Goal: Communication & Community: Share content

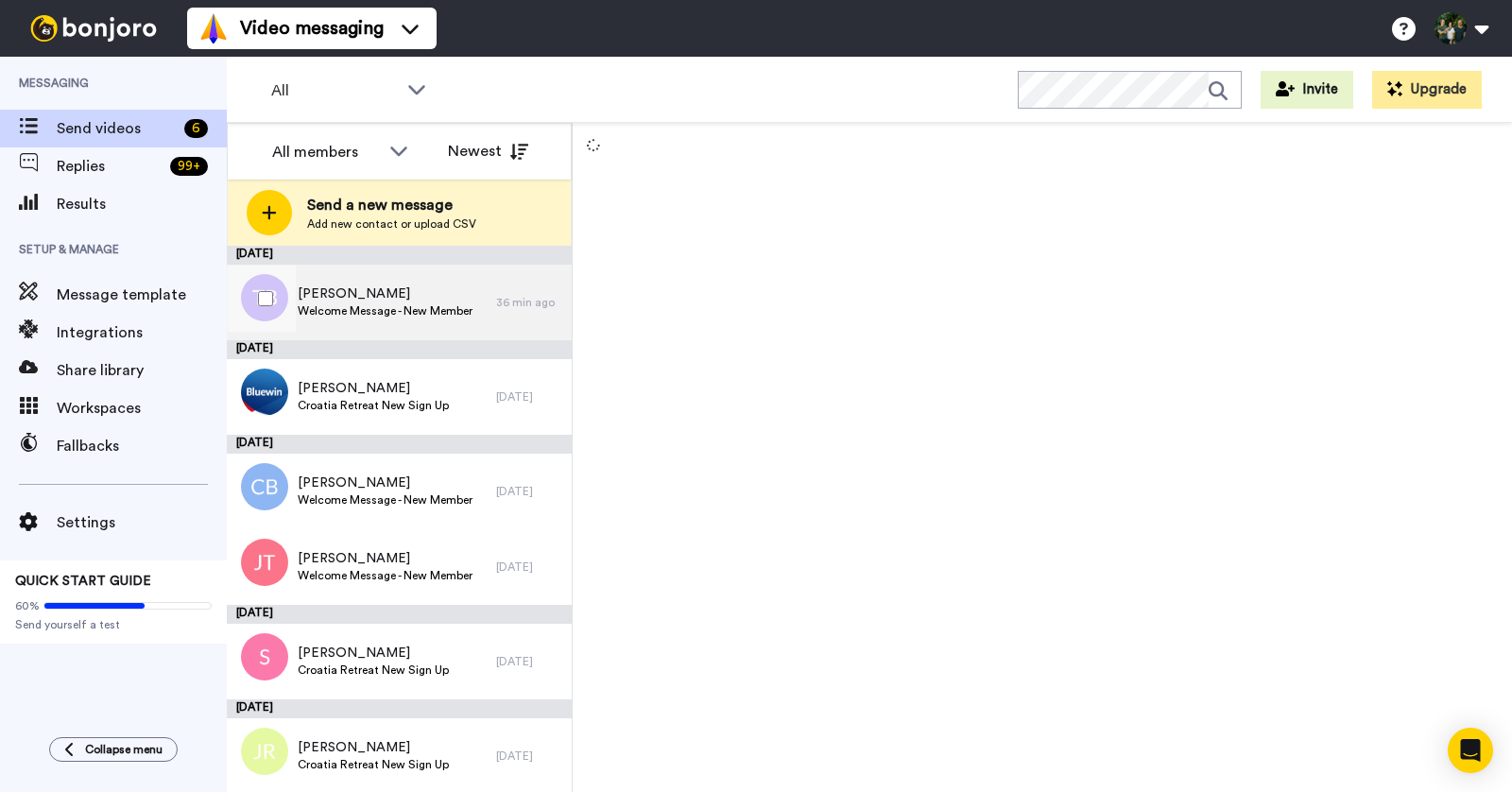
scroll to position [2, 0]
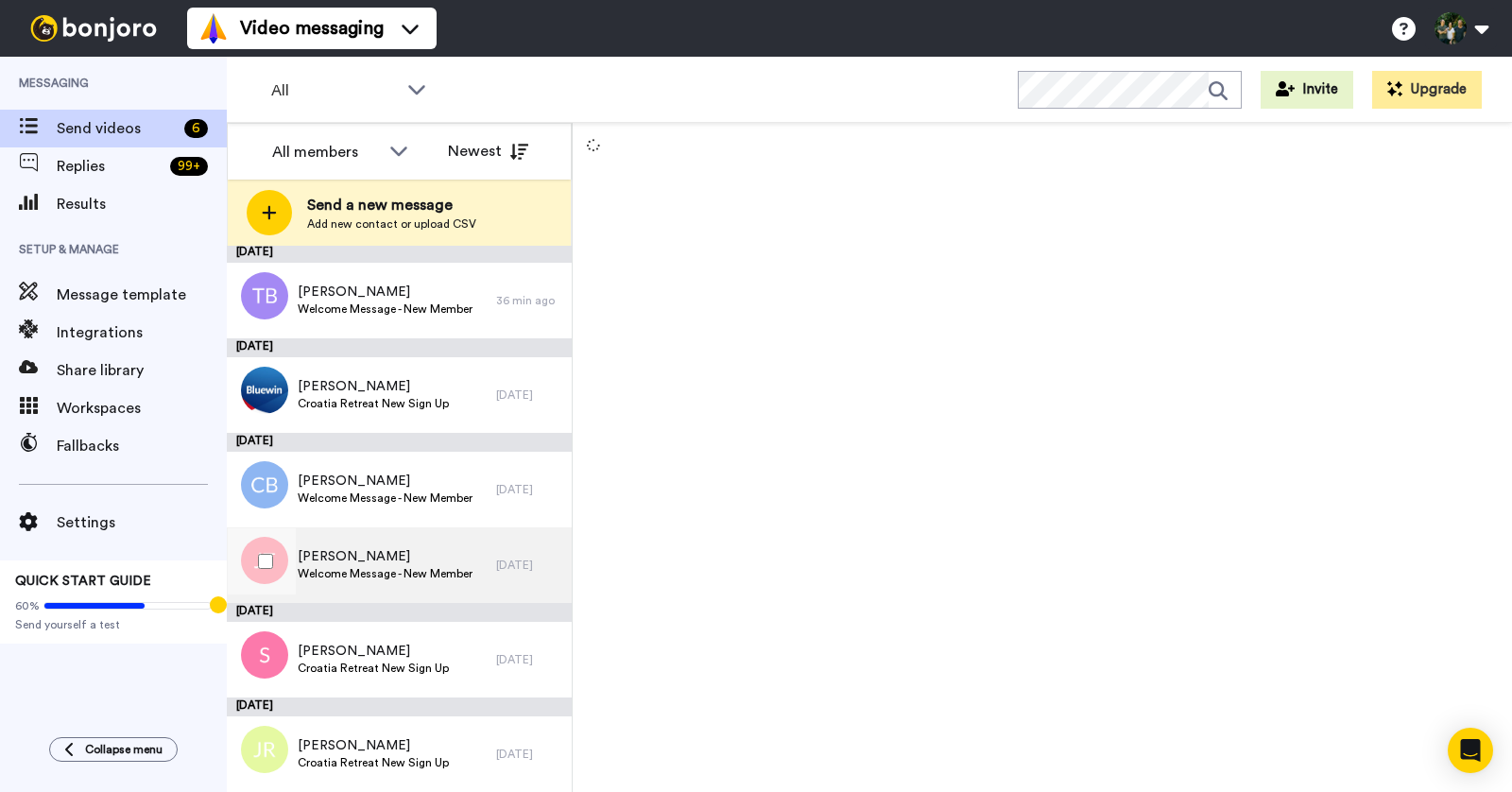
click at [430, 552] on span "[PERSON_NAME]" at bounding box center [384, 556] width 174 height 19
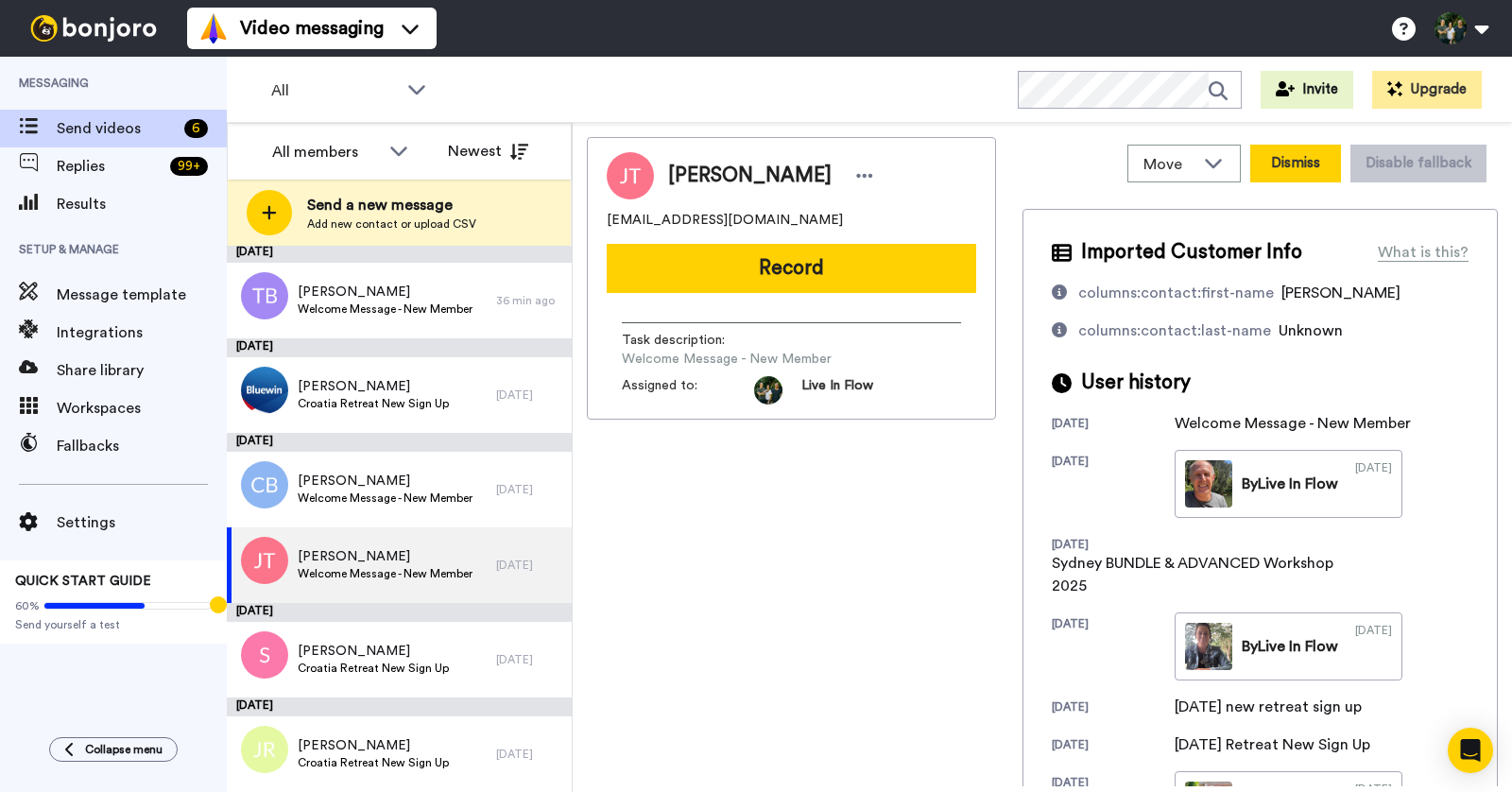
click at [1291, 161] on button "Dismiss" at bounding box center [1295, 164] width 91 height 37
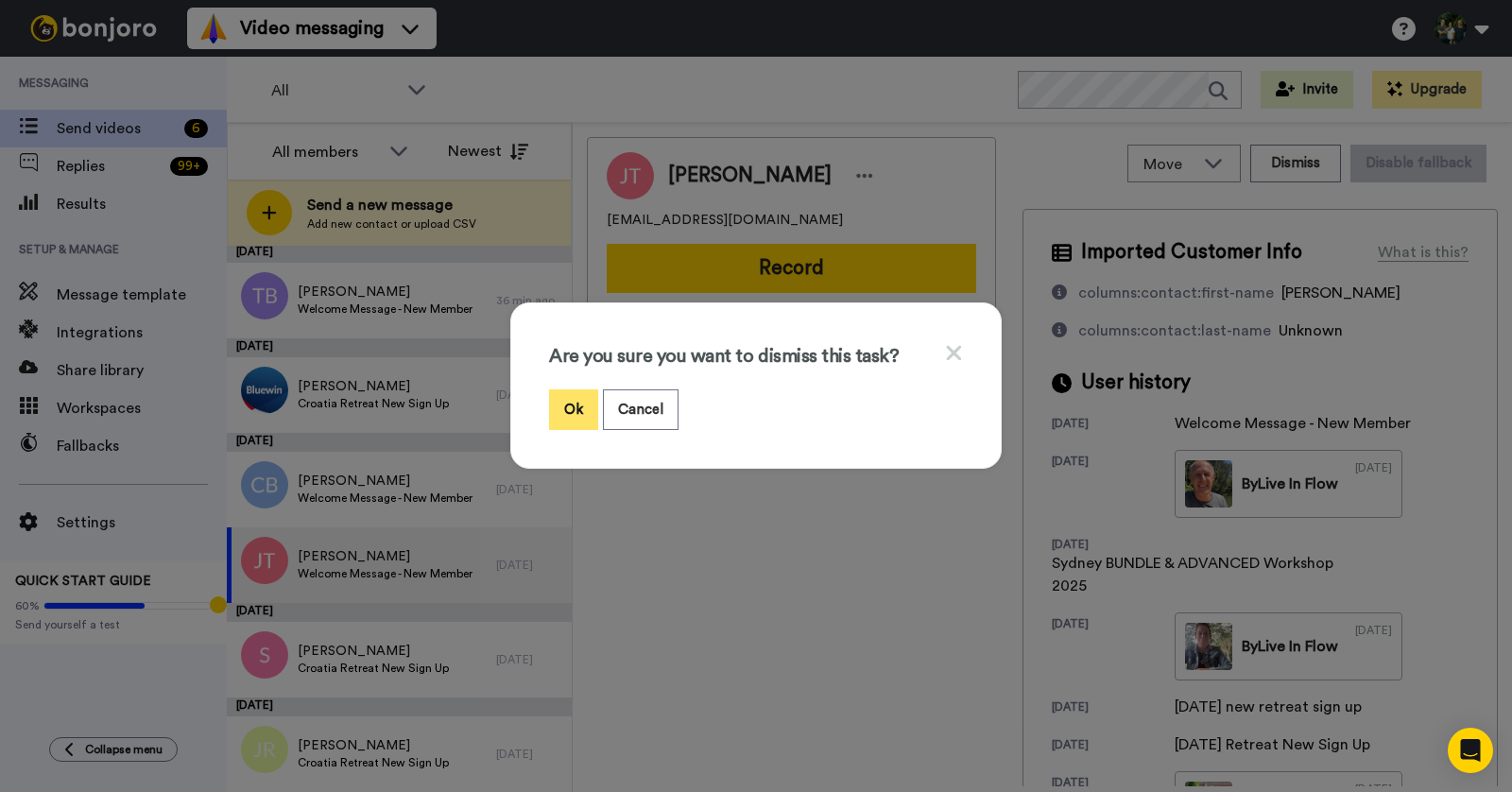
click at [575, 396] on button "Ok" at bounding box center [573, 409] width 49 height 40
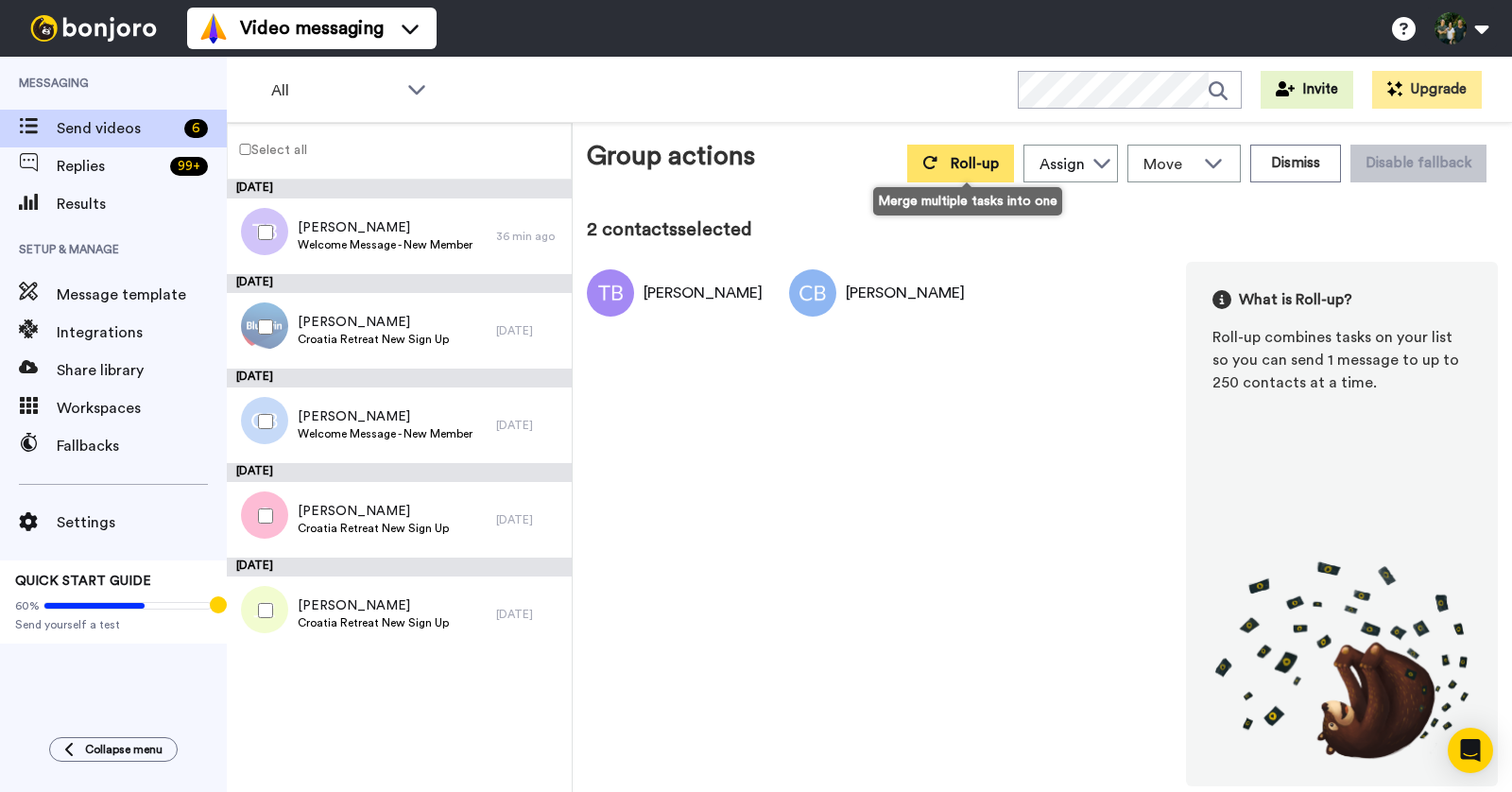
click at [975, 164] on span "Roll-up" at bounding box center [974, 163] width 48 height 15
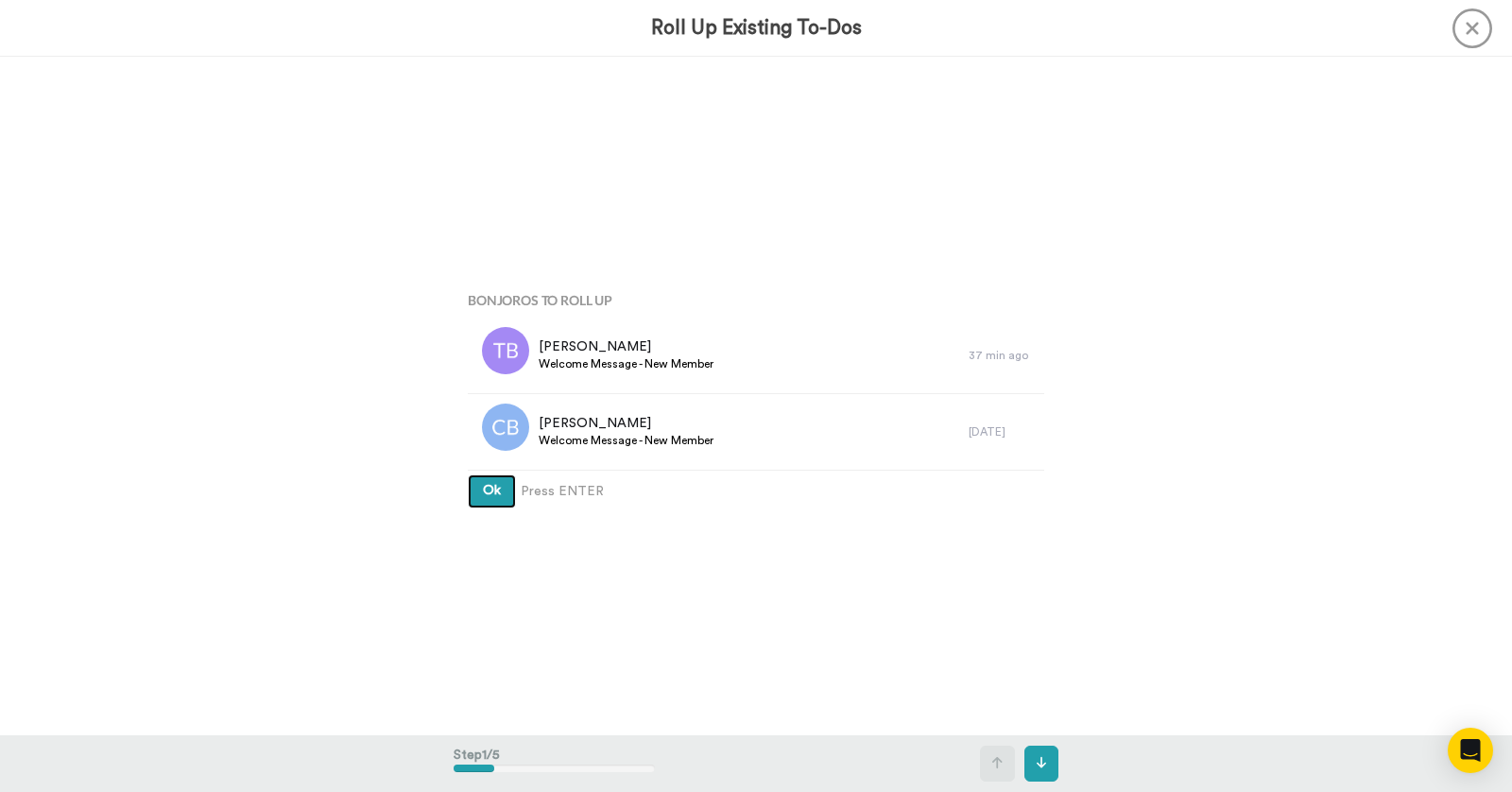
click at [479, 494] on button "Ok" at bounding box center [492, 492] width 48 height 34
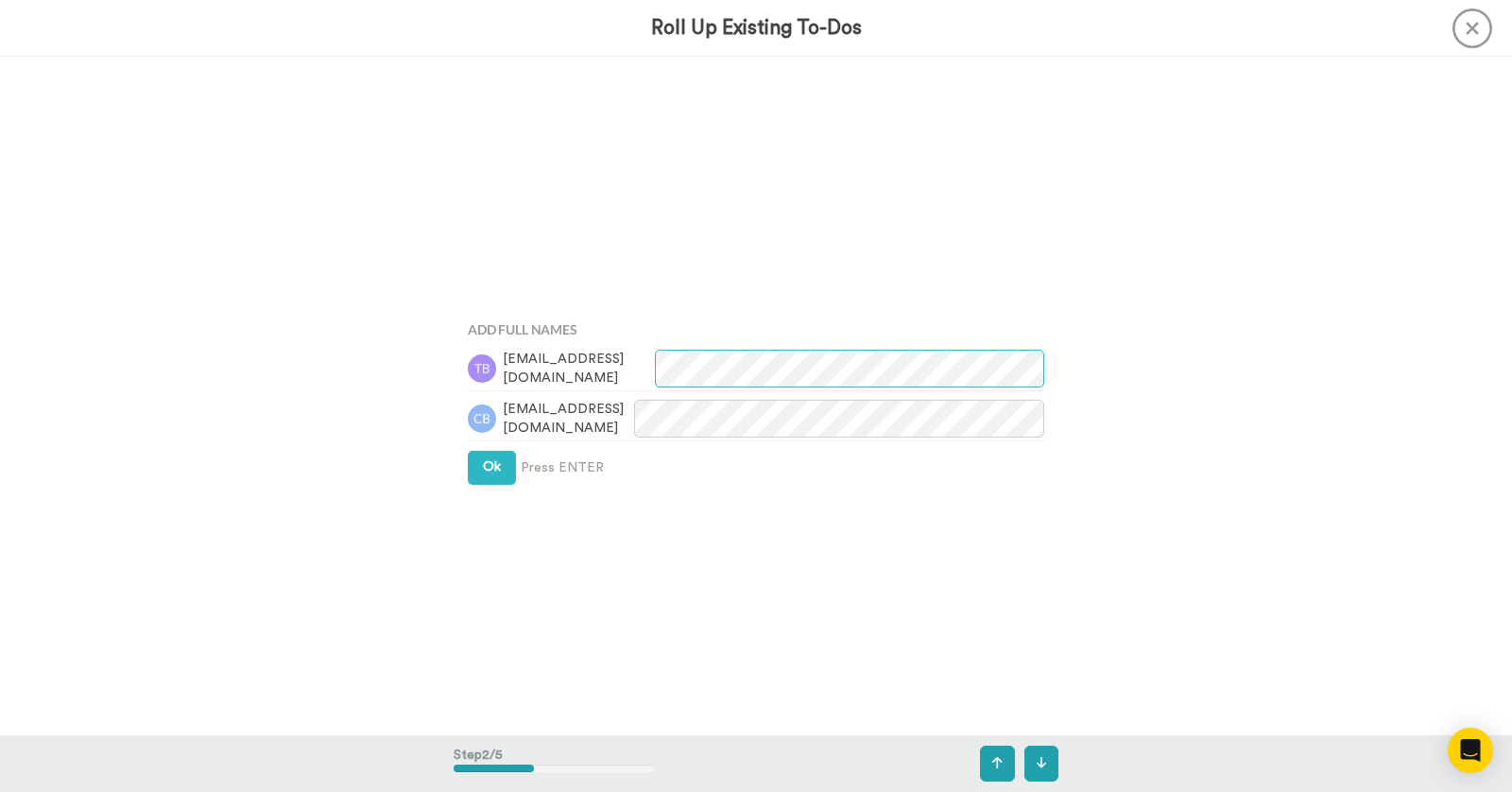
scroll to position [678, 0]
click at [485, 467] on span "Ok" at bounding box center [492, 464] width 18 height 13
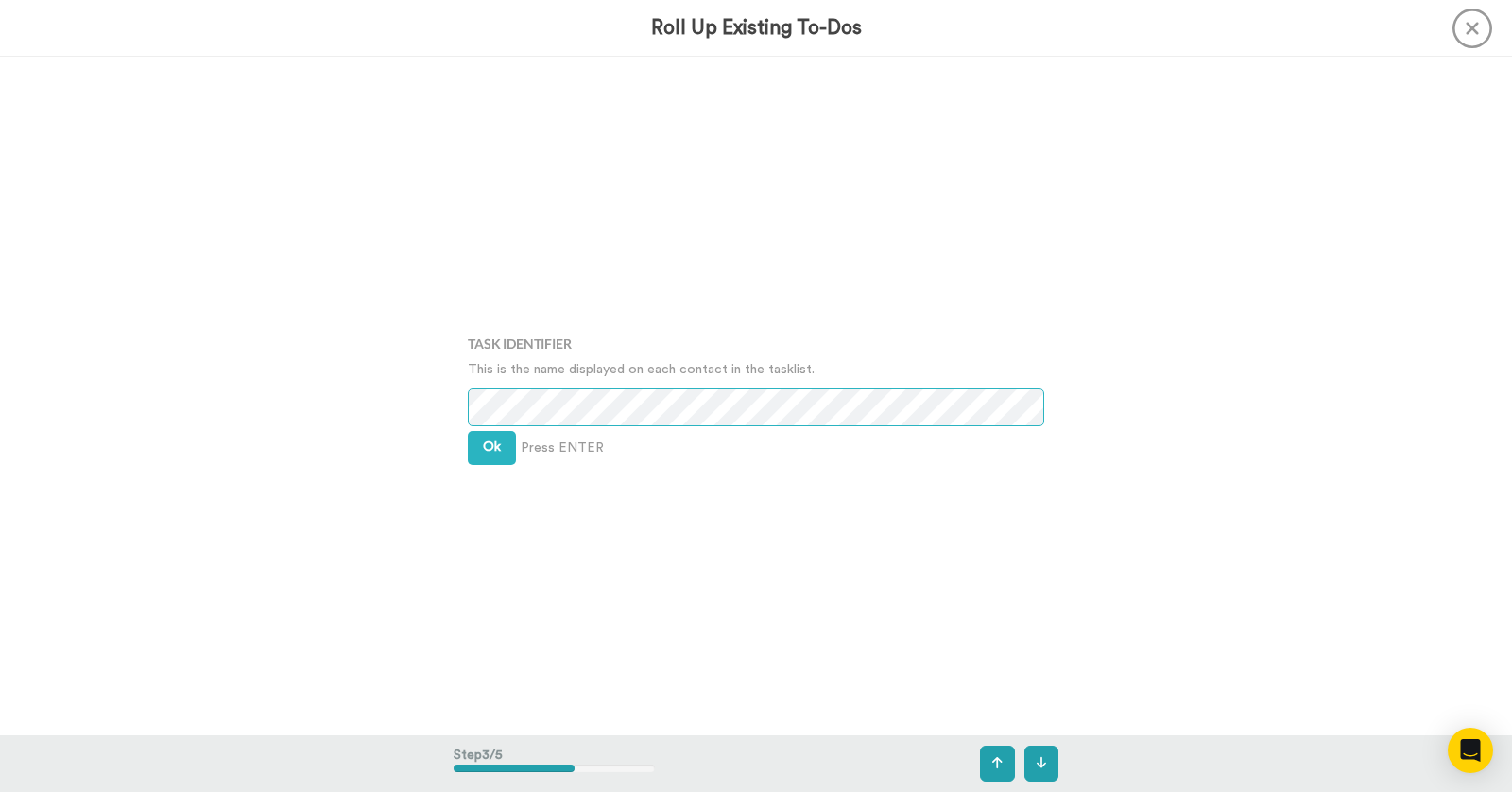
scroll to position [1357, 0]
click at [490, 453] on span "Ok" at bounding box center [492, 446] width 18 height 13
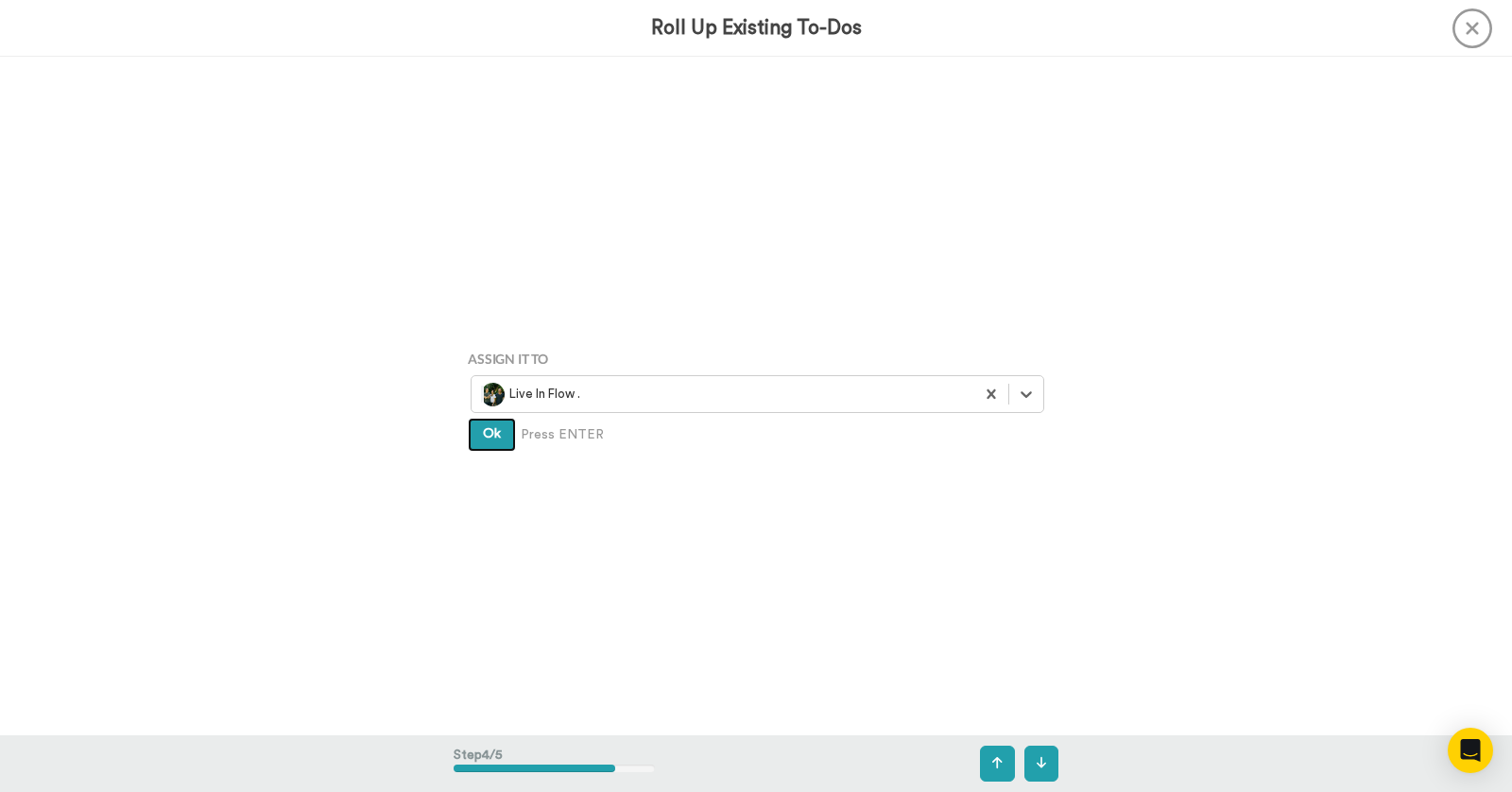
click at [488, 429] on span "Ok" at bounding box center [492, 433] width 18 height 13
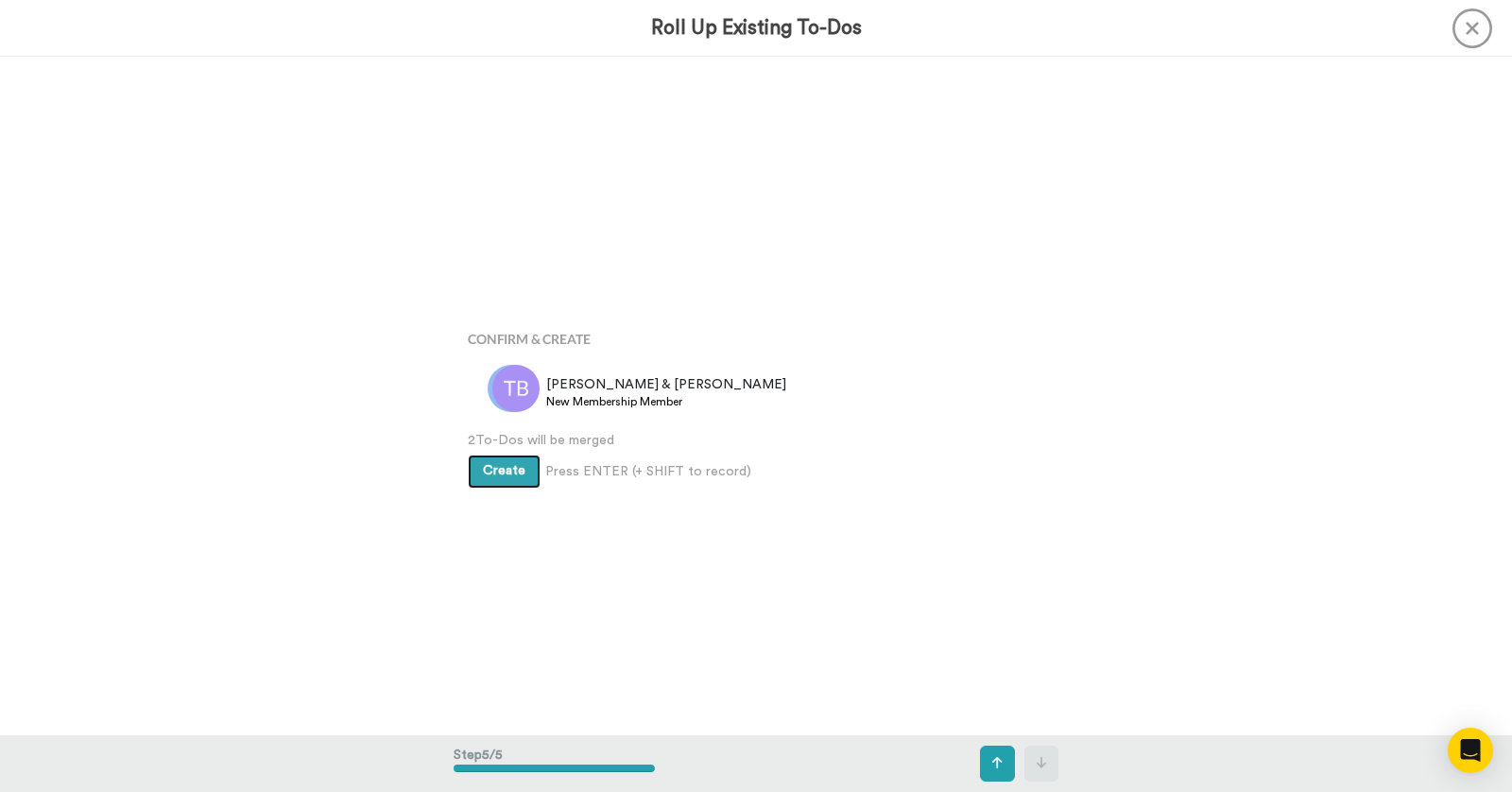
scroll to position [2713, 0]
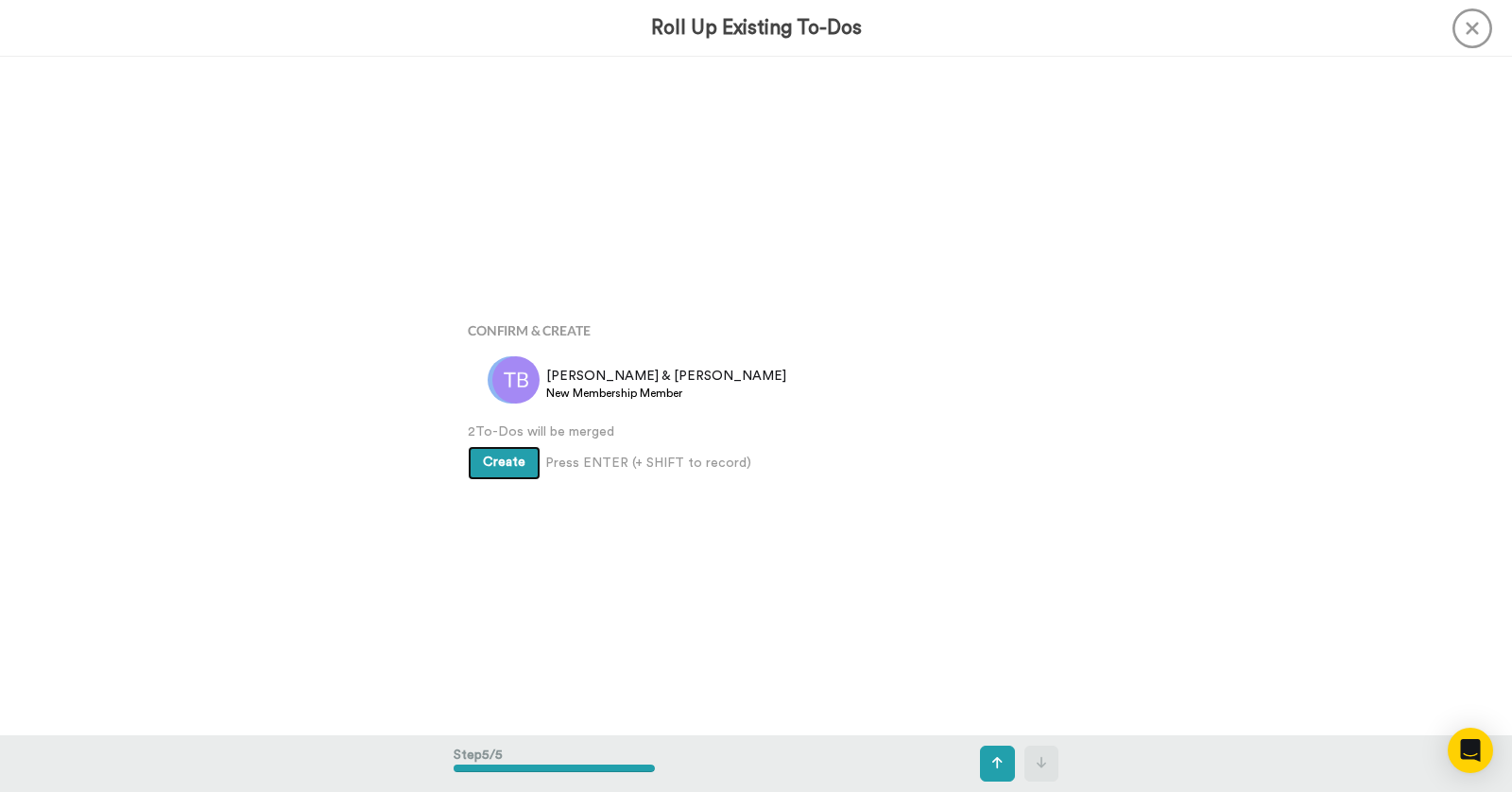
click at [493, 456] on span "Create" at bounding box center [503, 461] width 42 height 13
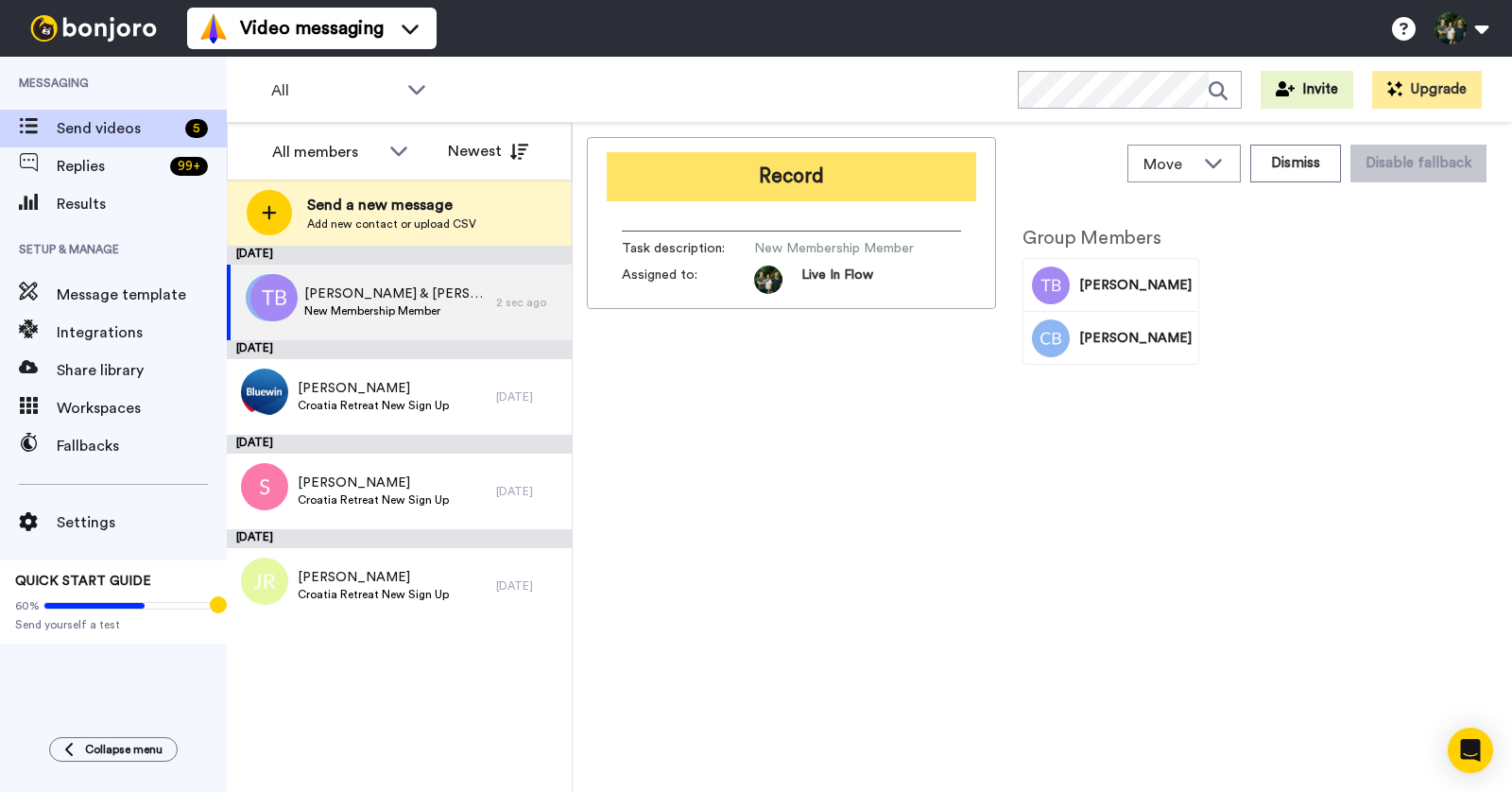
click at [842, 179] on button "Record" at bounding box center [791, 176] width 369 height 49
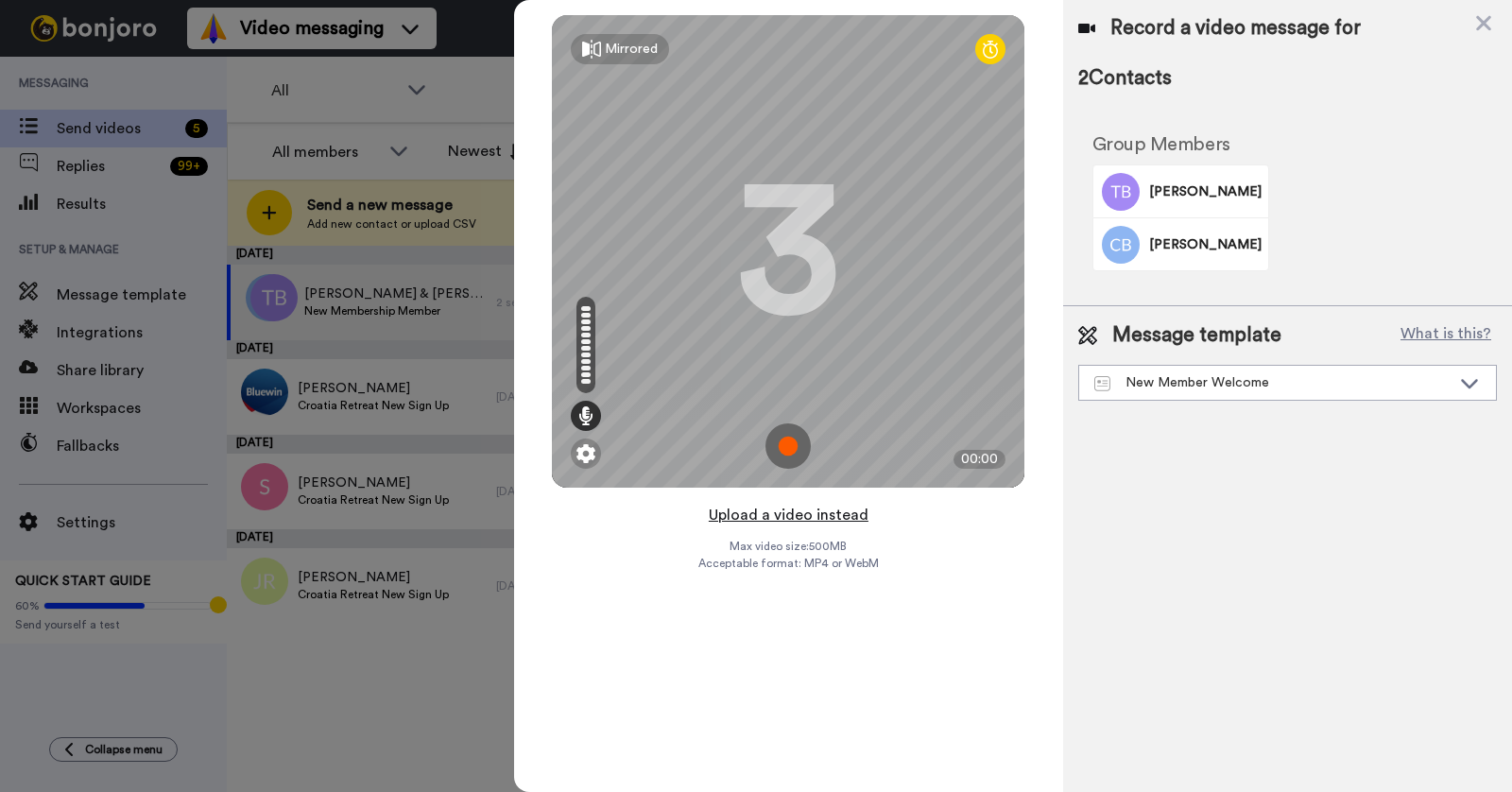
click at [793, 514] on button "Upload a video instead" at bounding box center [789, 514] width 171 height 25
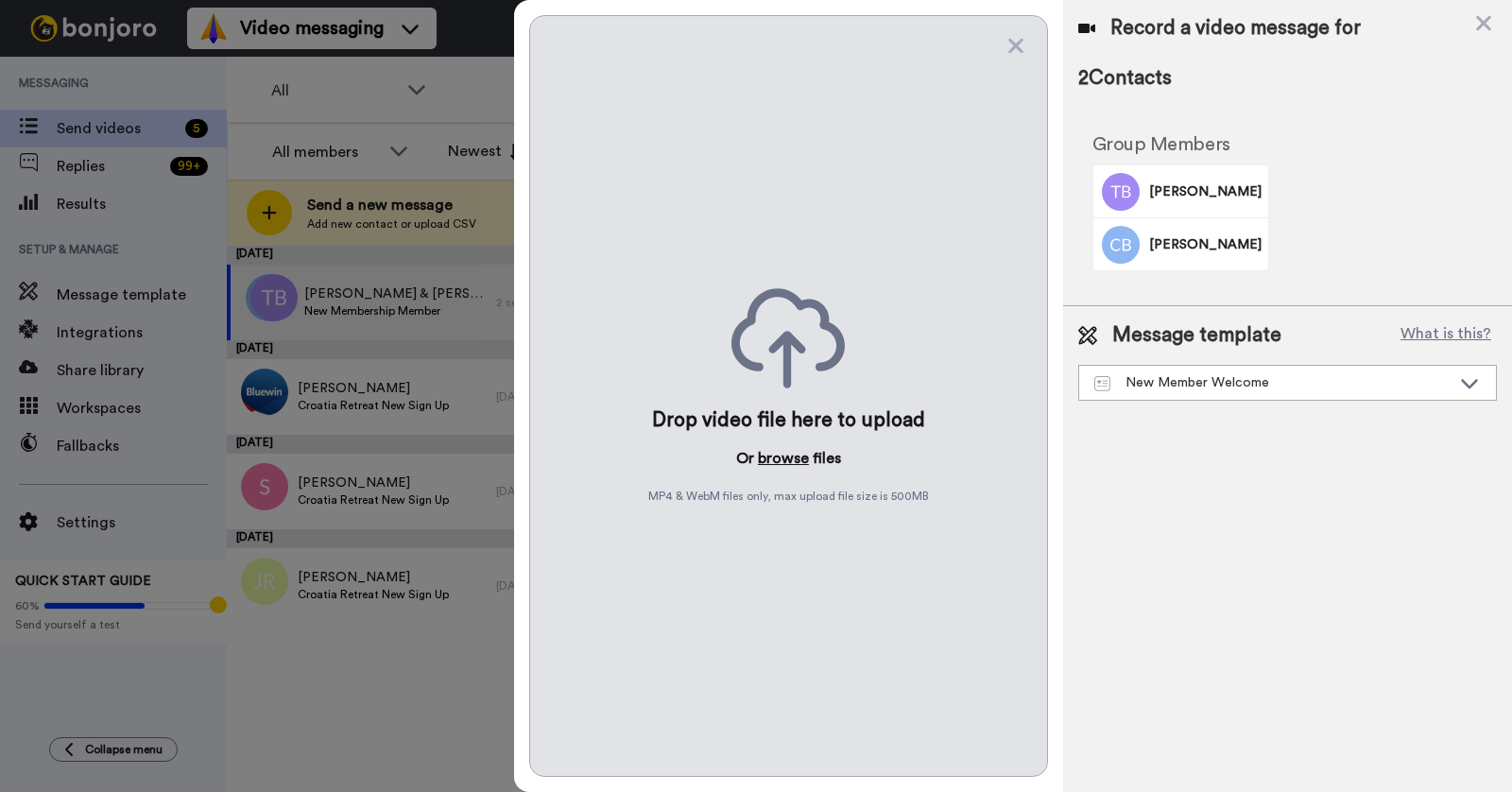
click at [785, 456] on button "browse" at bounding box center [783, 458] width 51 height 23
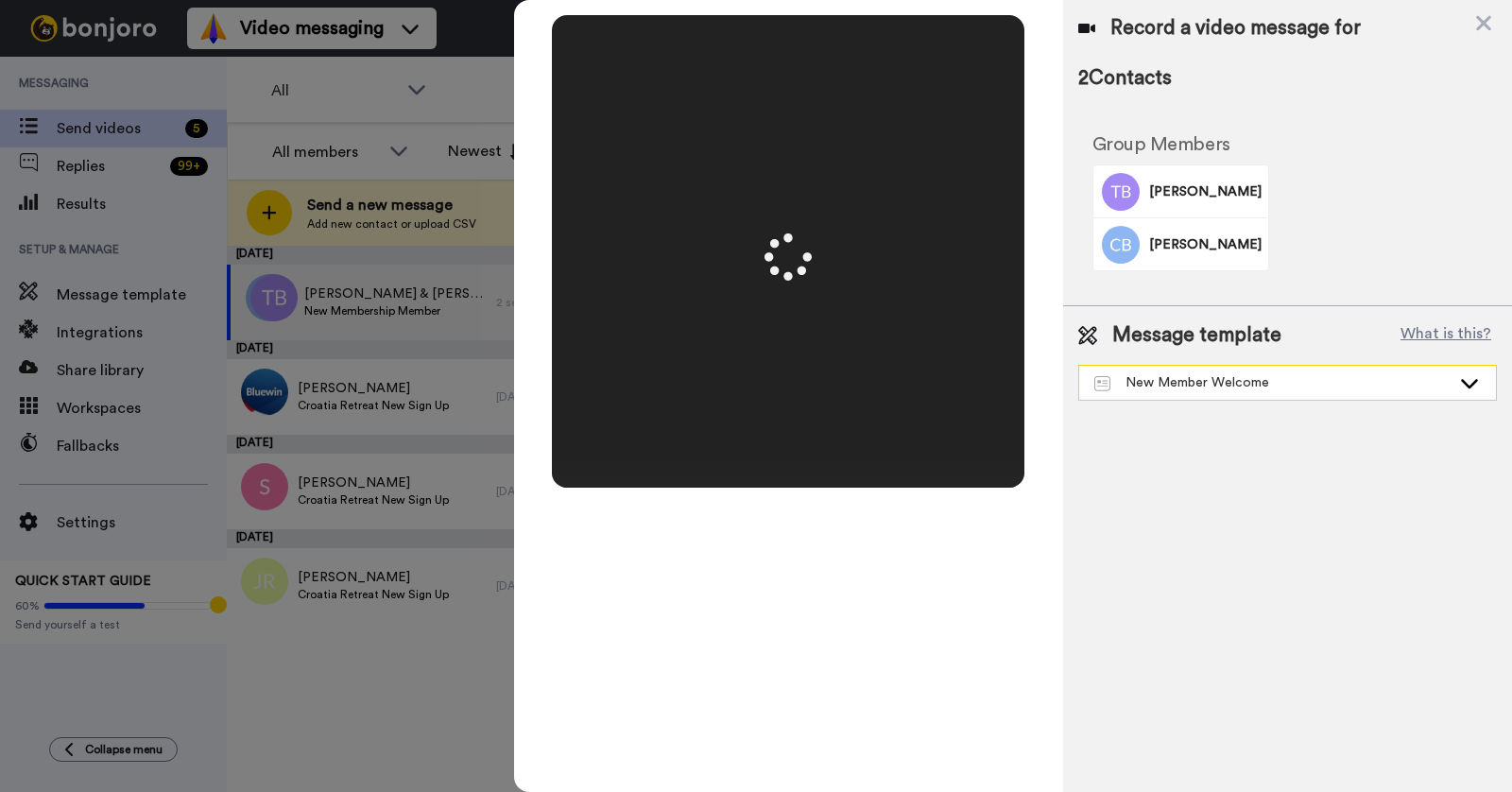
click at [1292, 383] on div "New Member Welcome" at bounding box center [1273, 382] width 357 height 19
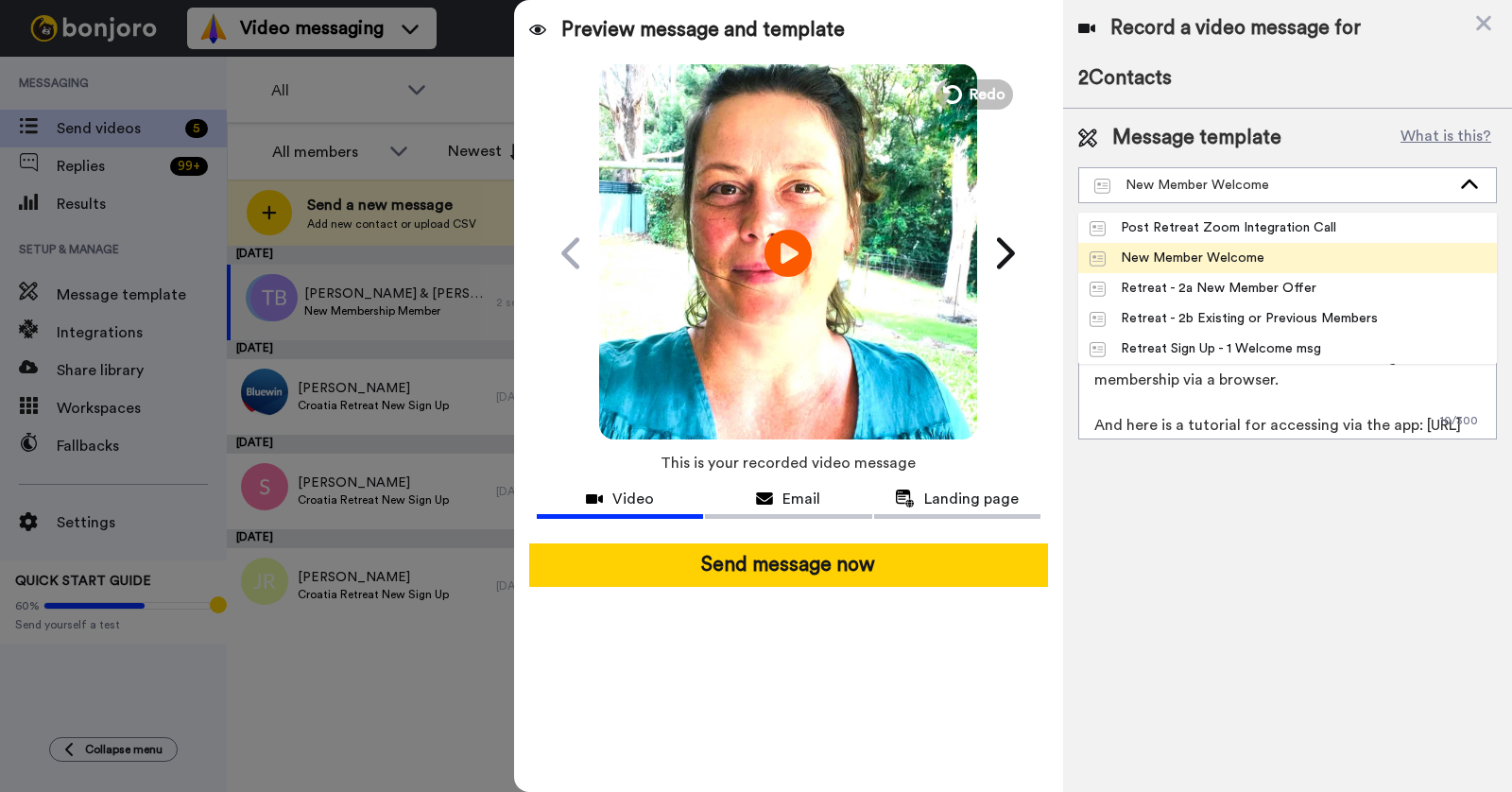
click at [1264, 244] on li "New Member Welcome" at bounding box center [1287, 258] width 419 height 31
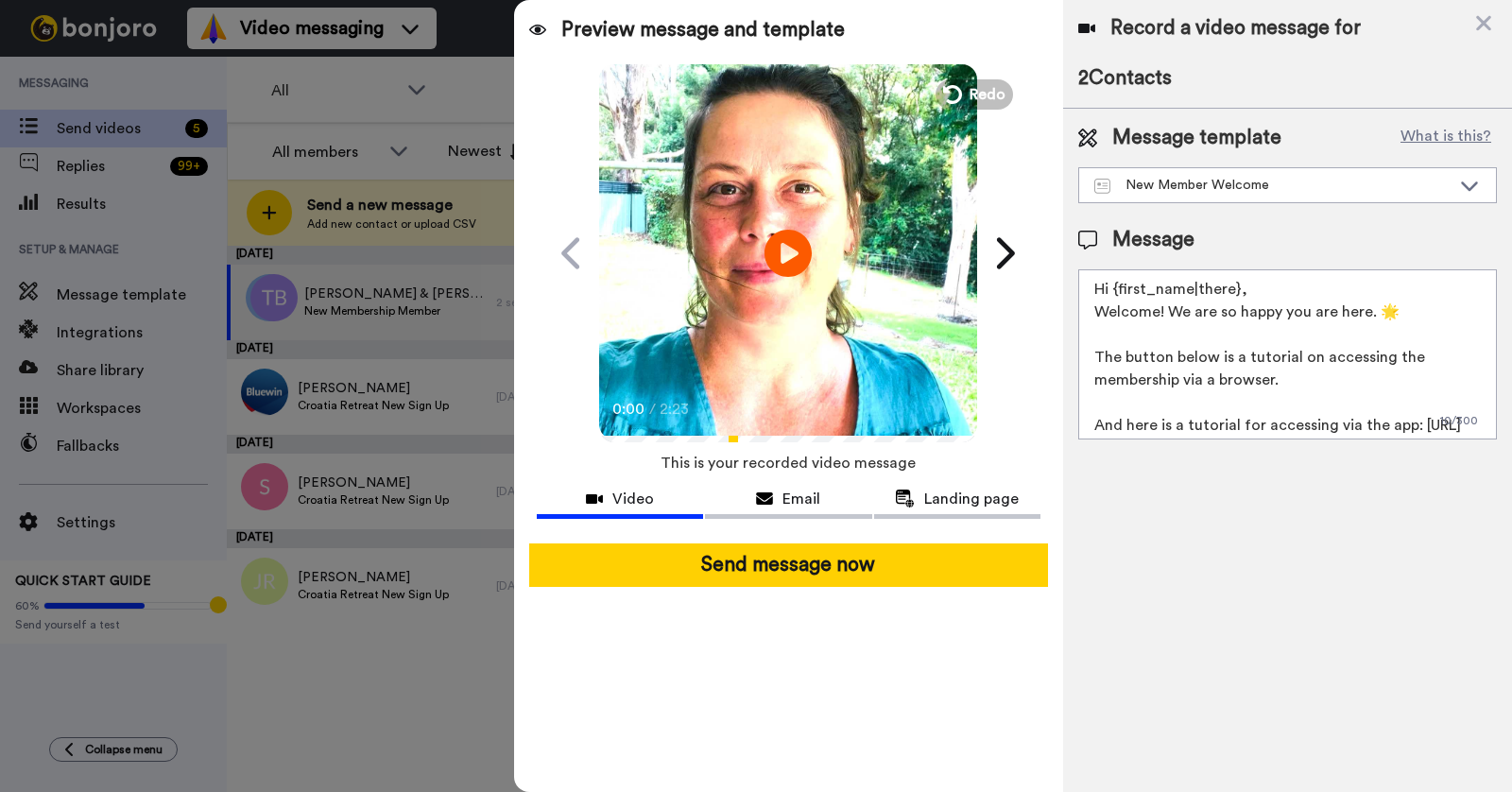
scroll to position [118, 0]
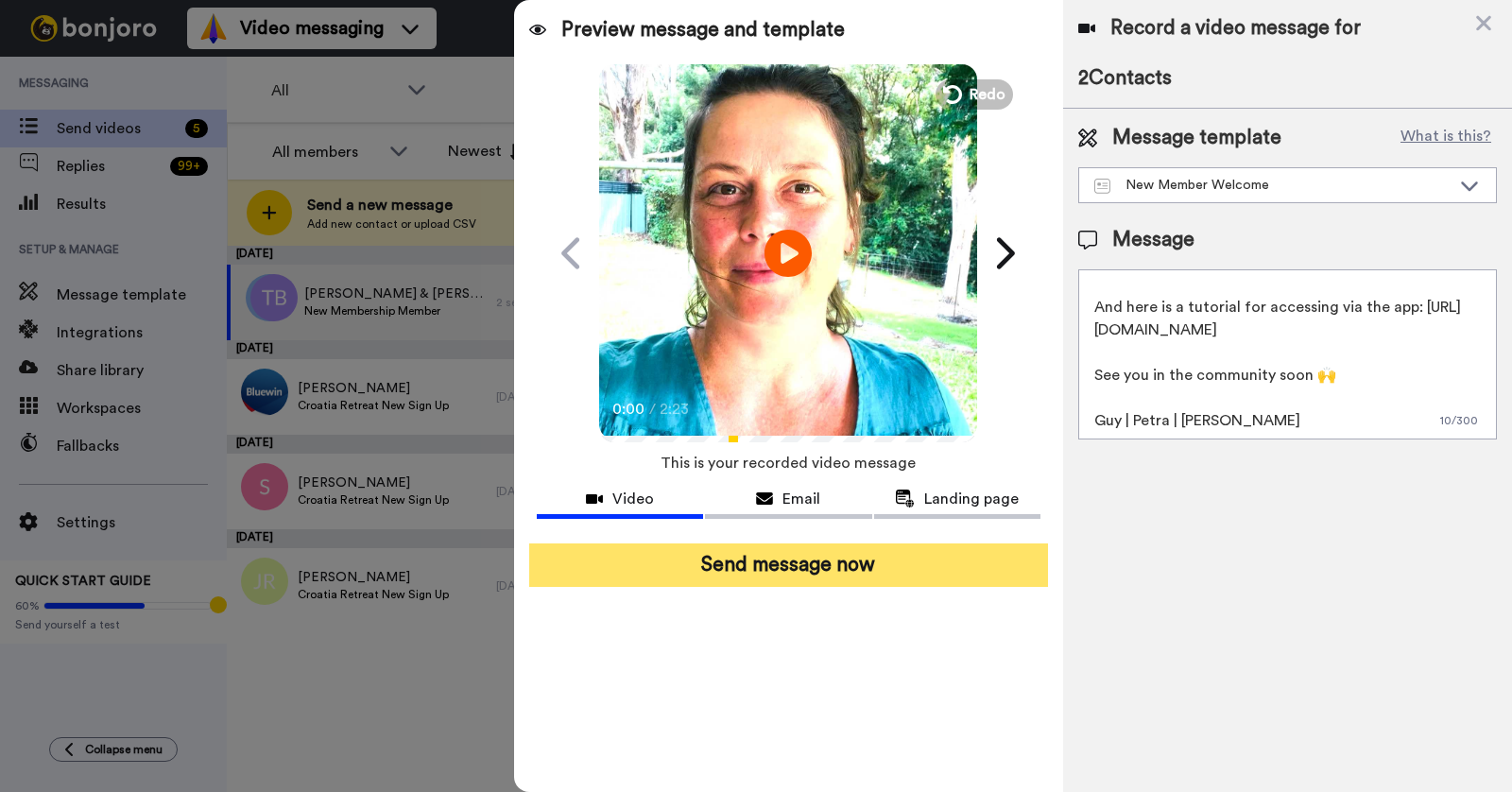
click at [776, 555] on button "Send message now" at bounding box center [788, 565] width 519 height 43
